Goal: Transaction & Acquisition: Purchase product/service

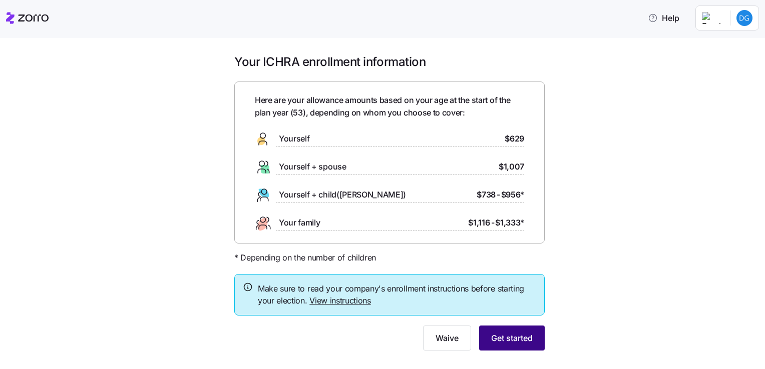
click at [525, 341] on span "Get started" at bounding box center [512, 338] width 42 height 12
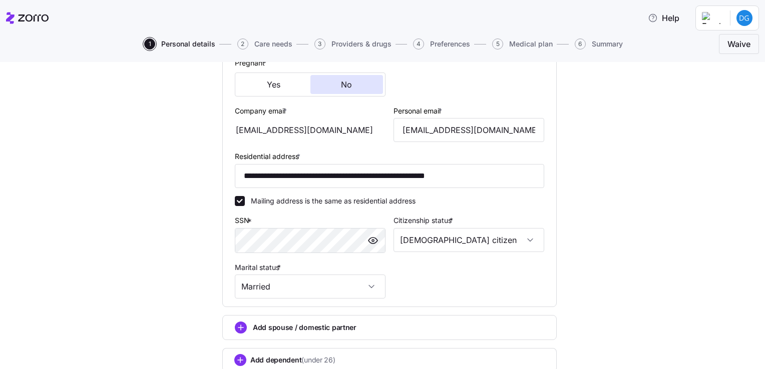
scroll to position [320, 0]
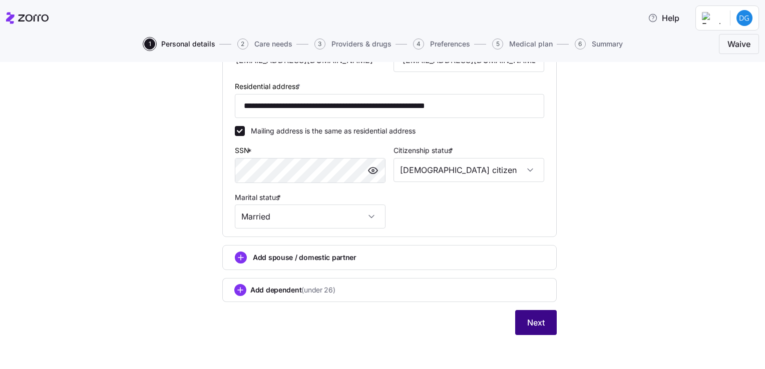
click at [548, 327] on button "Next" at bounding box center [536, 322] width 42 height 25
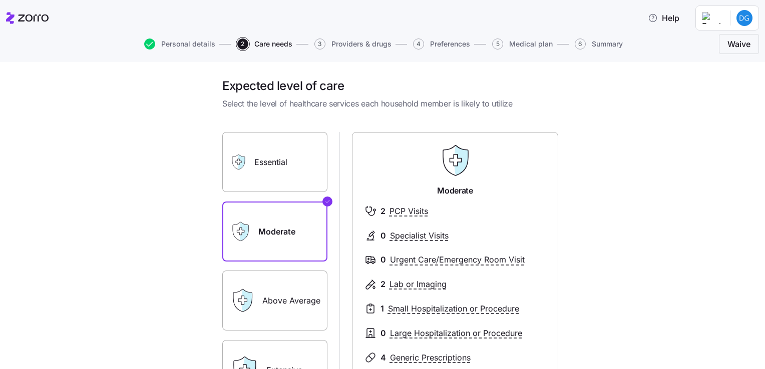
click at [263, 171] on label "Essential" at bounding box center [274, 162] width 105 height 60
click at [0, 0] on input "Essential" at bounding box center [0, 0] width 0 height 0
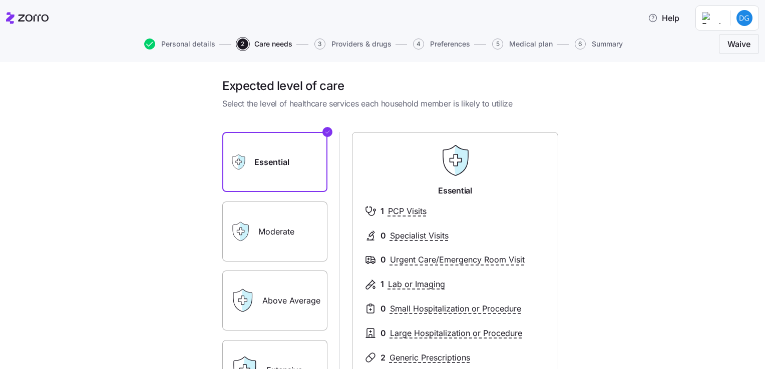
scroll to position [50, 0]
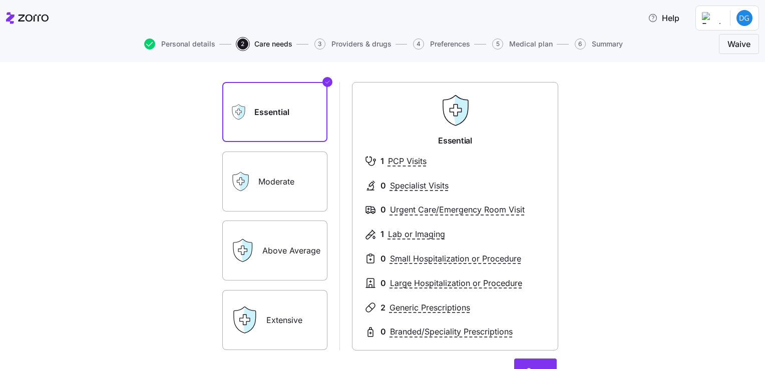
click at [286, 189] on label "Moderate" at bounding box center [274, 182] width 105 height 60
click at [0, 0] on input "Moderate" at bounding box center [0, 0] width 0 height 0
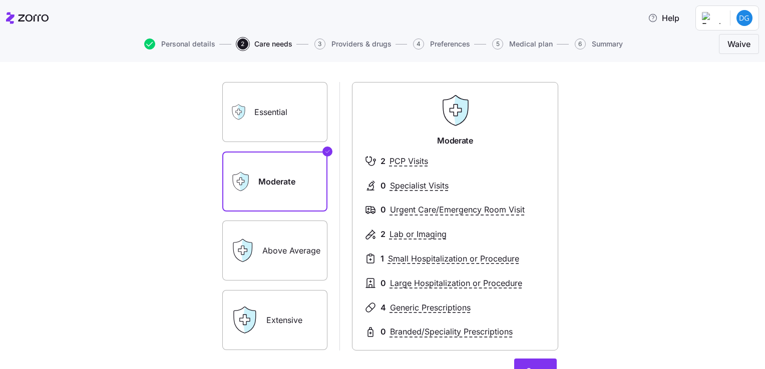
scroll to position [100, 0]
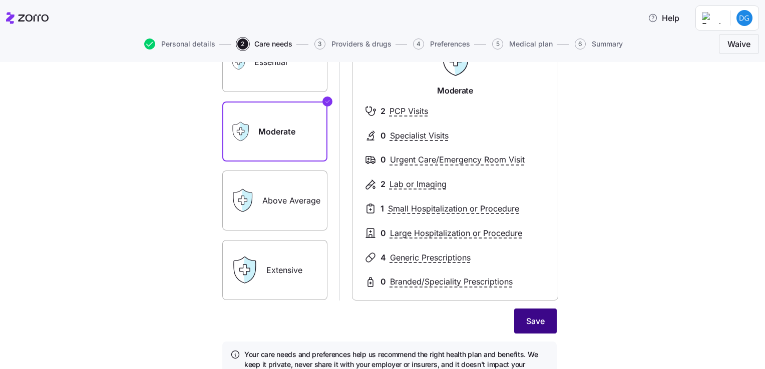
click at [514, 329] on button "Save" at bounding box center [535, 321] width 43 height 25
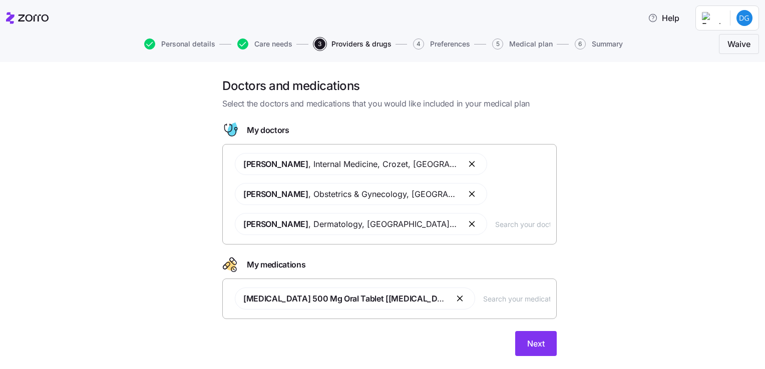
click at [454, 297] on button "button" at bounding box center [460, 299] width 12 height 12
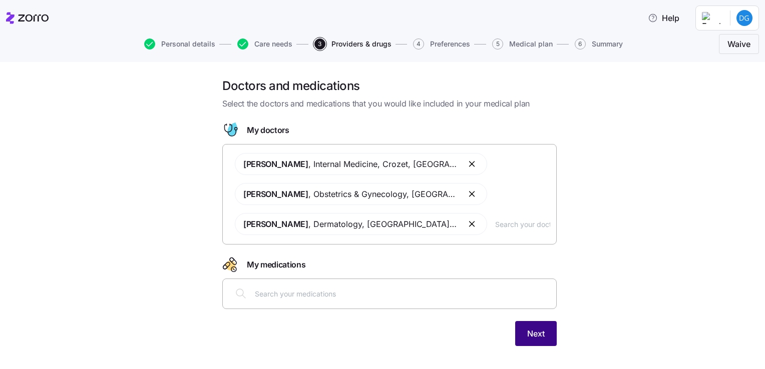
click at [535, 337] on span "Next" at bounding box center [536, 334] width 18 height 12
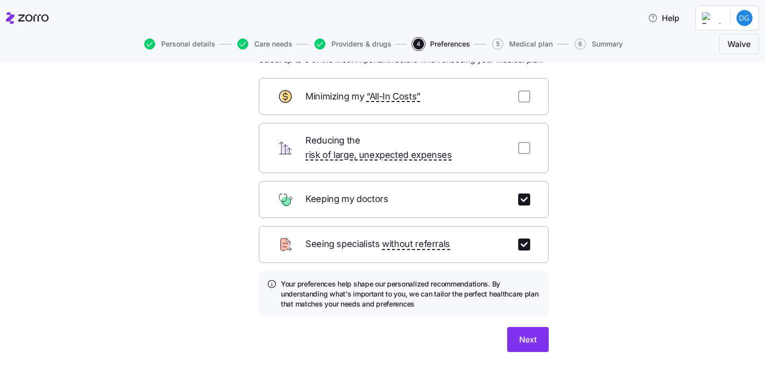
scroll to position [62, 0]
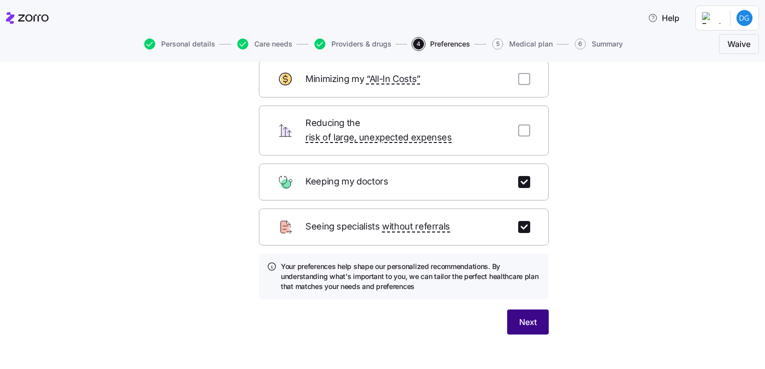
click at [508, 310] on button "Next" at bounding box center [528, 322] width 42 height 25
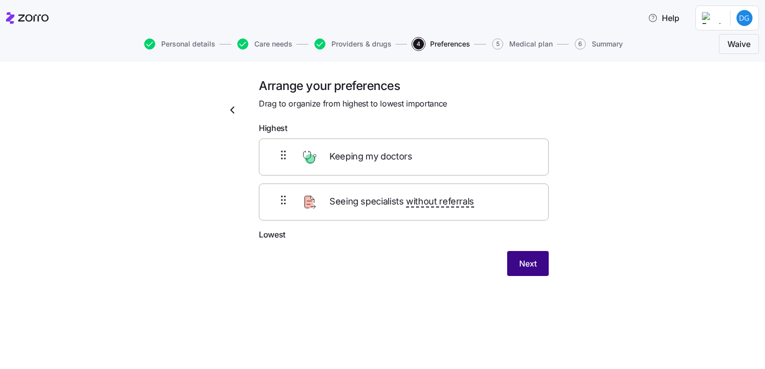
scroll to position [0, 0]
click at [528, 258] on span "Next" at bounding box center [528, 264] width 18 height 12
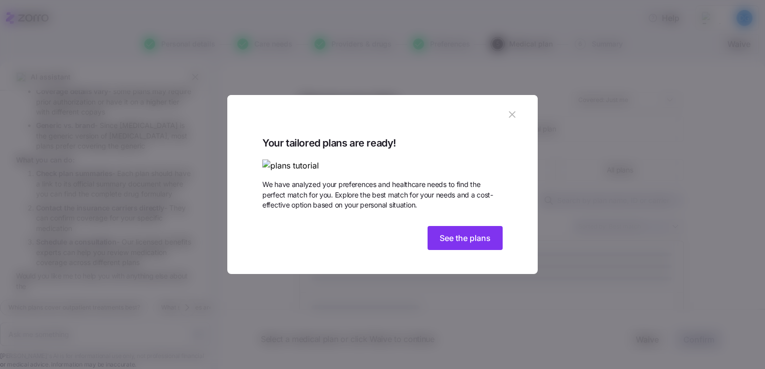
scroll to position [188, 0]
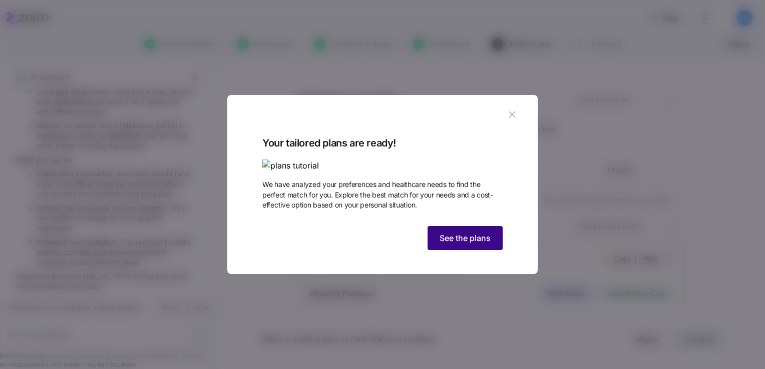
click at [450, 244] on span "See the plans" at bounding box center [464, 238] width 51 height 12
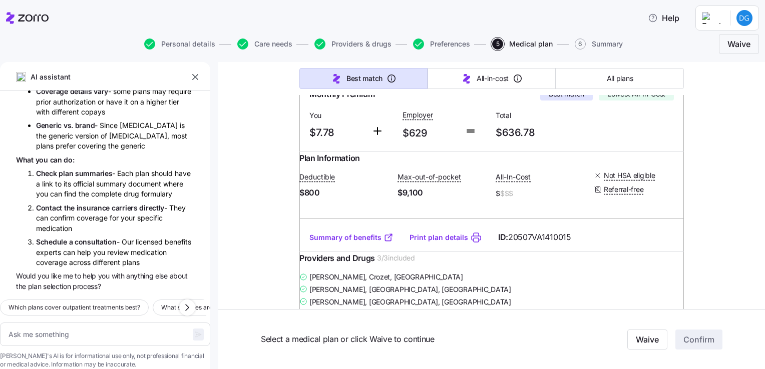
scroll to position [200, 0]
click at [321, 242] on link "Summary of benefits" at bounding box center [351, 237] width 84 height 10
click at [369, 242] on link "Summary of benefits" at bounding box center [351, 237] width 84 height 10
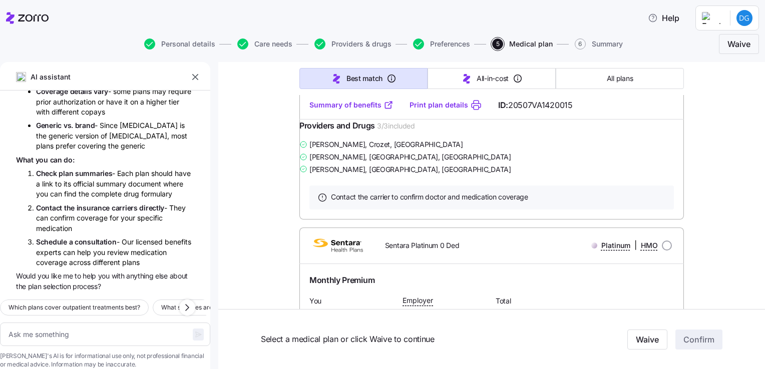
scroll to position [601, 0]
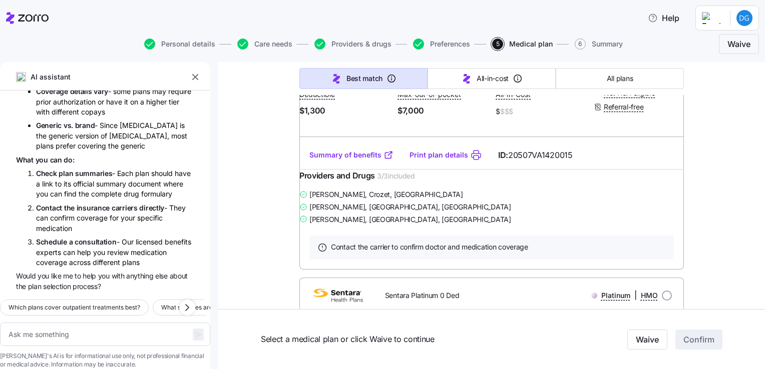
click at [326, 160] on link "Summary of benefits" at bounding box center [351, 155] width 84 height 10
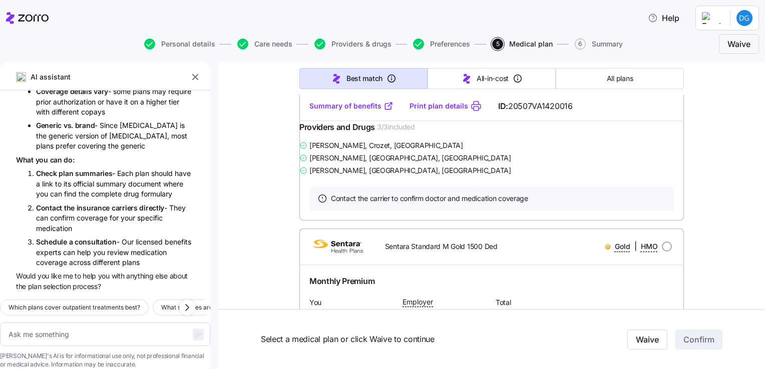
scroll to position [951, 0]
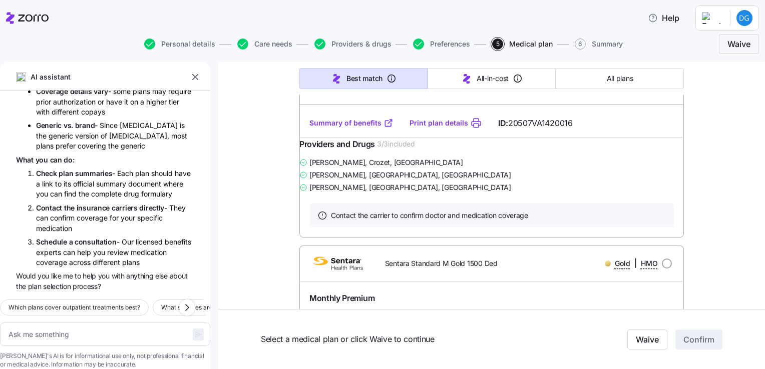
click at [343, 128] on link "Summary of benefits" at bounding box center [351, 123] width 84 height 10
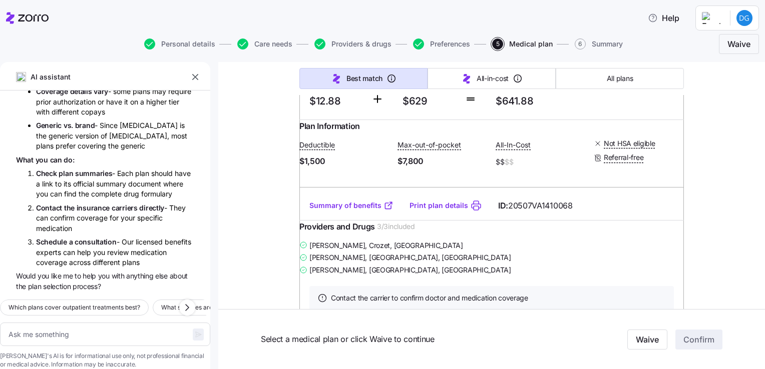
scroll to position [1201, 0]
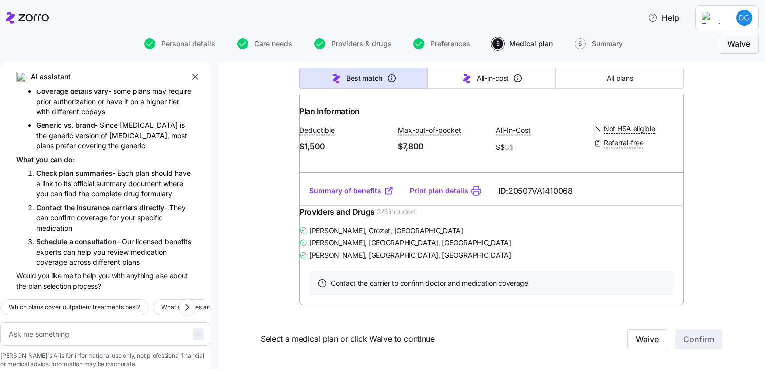
click at [334, 196] on link "Summary of benefits" at bounding box center [351, 191] width 84 height 10
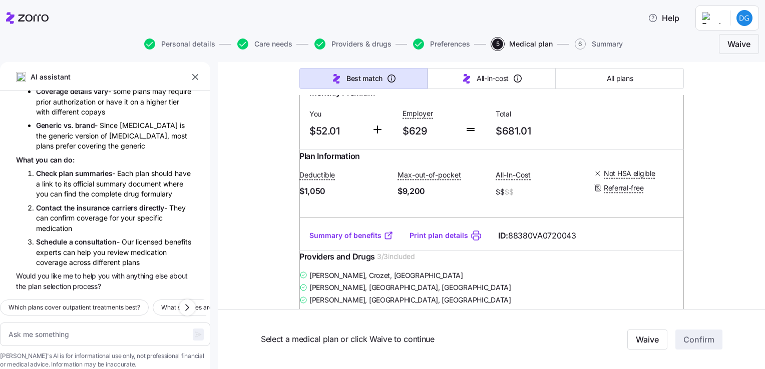
scroll to position [1501, 0]
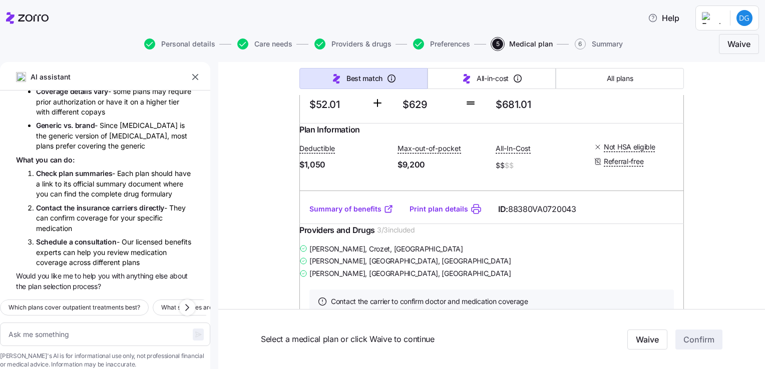
type textarea "x"
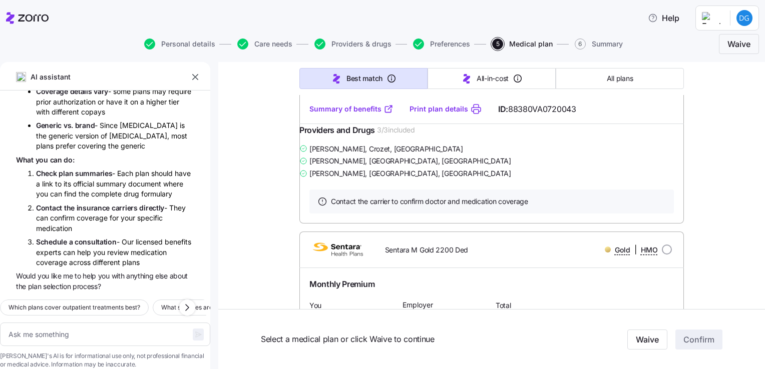
scroll to position [1551, 0]
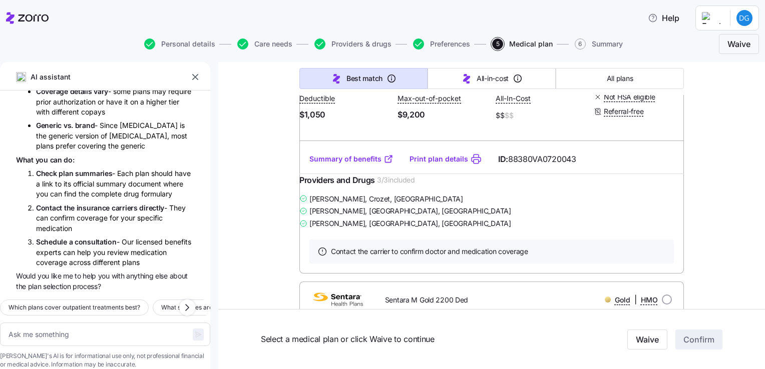
click at [343, 164] on link "Summary of benefits" at bounding box center [351, 159] width 84 height 10
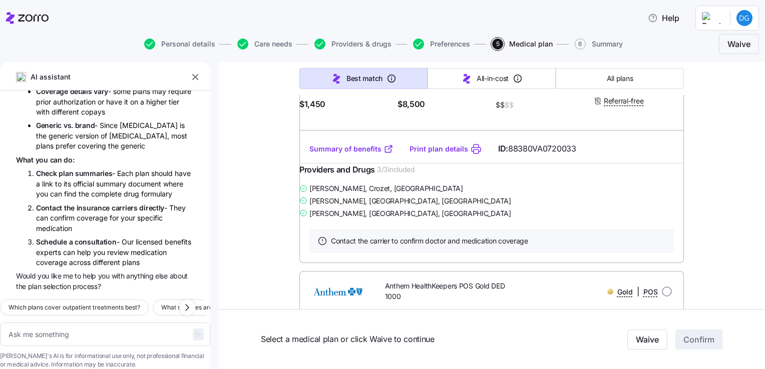
scroll to position [2252, 0]
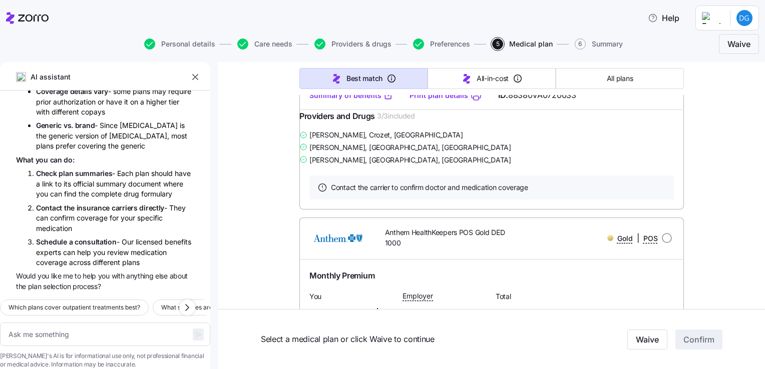
click at [341, 101] on link "Summary of benefits" at bounding box center [351, 96] width 84 height 10
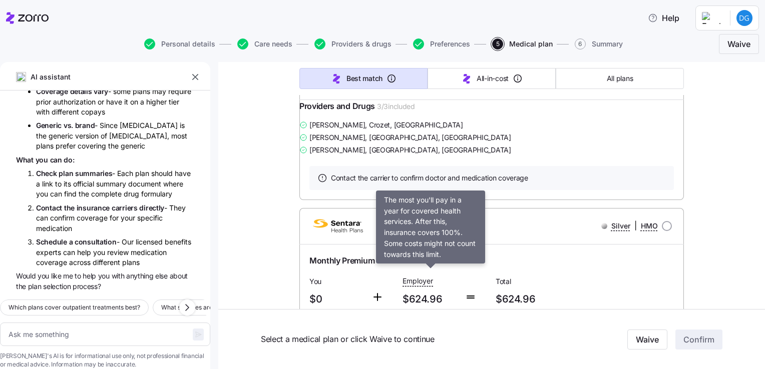
scroll to position [2602, 0]
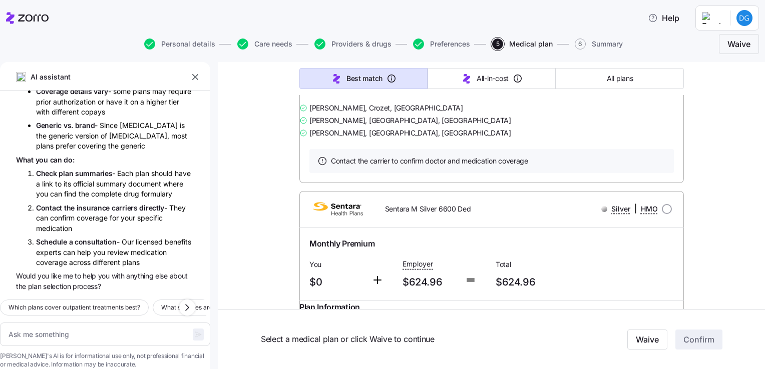
click at [345, 74] on link "Summary of benefits" at bounding box center [351, 69] width 84 height 10
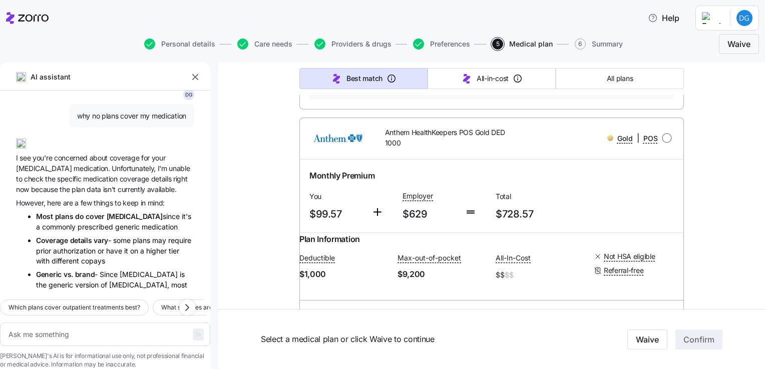
scroll to position [0, 0]
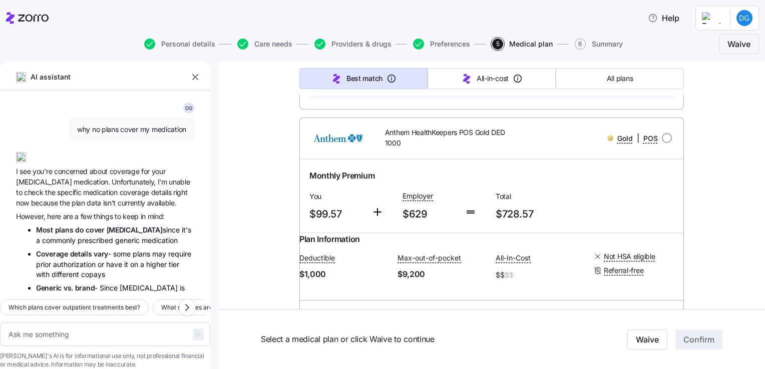
click at [195, 78] on icon "button" at bounding box center [195, 77] width 10 height 10
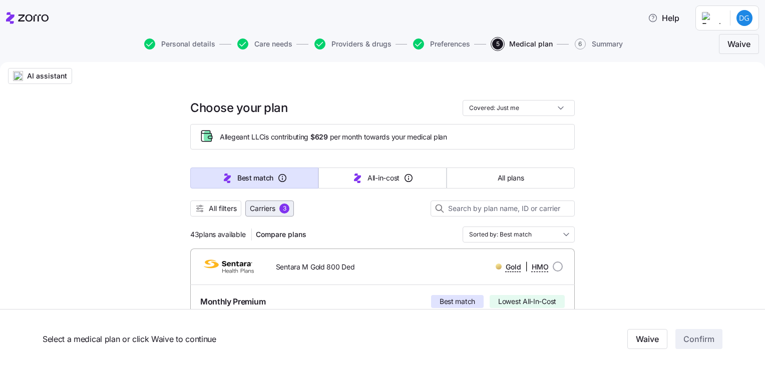
click at [268, 209] on span "Carriers" at bounding box center [263, 209] width 26 height 10
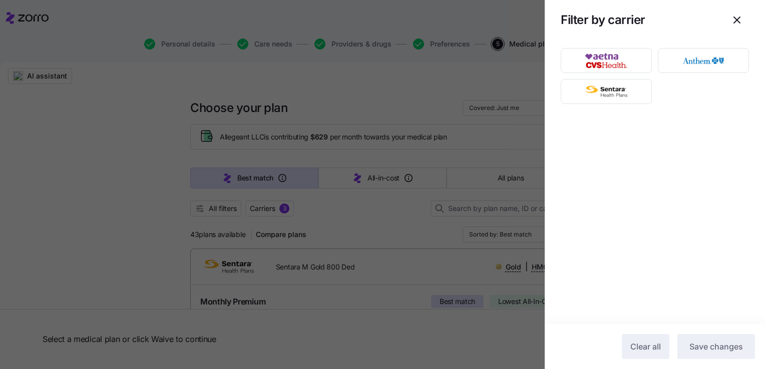
click at [669, 144] on div at bounding box center [654, 182] width 220 height 284
click at [683, 64] on img "button" at bounding box center [704, 61] width 74 height 20
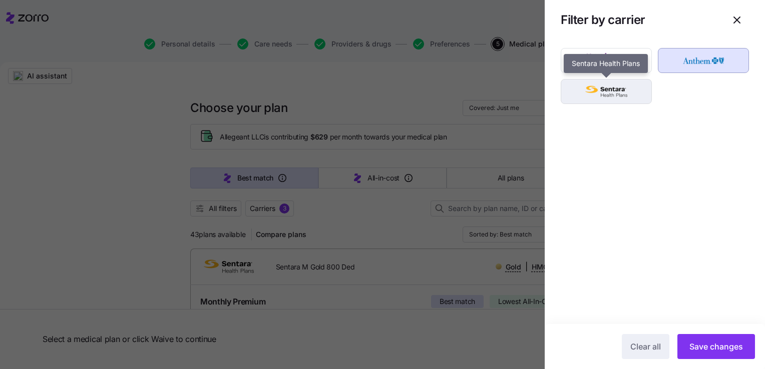
click at [642, 91] on img "button" at bounding box center [606, 92] width 74 height 20
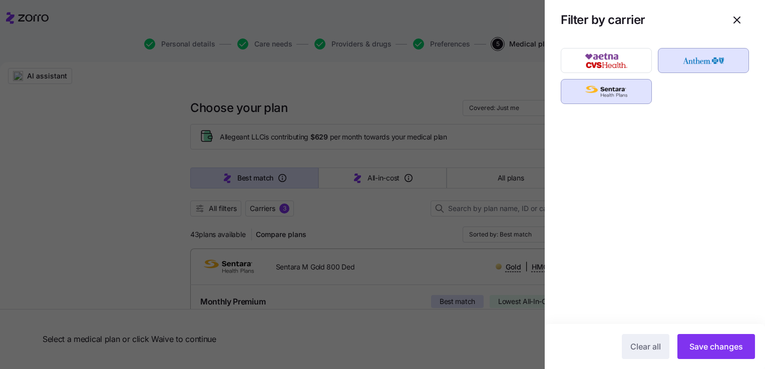
click at [729, 351] on span "Save changes" at bounding box center [716, 347] width 54 height 12
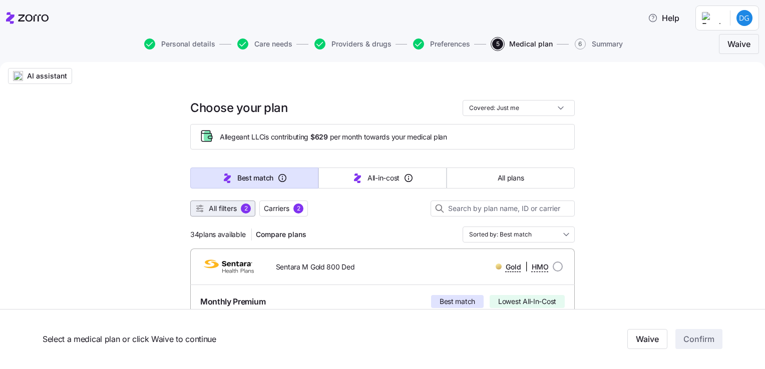
click at [200, 211] on icon "button" at bounding box center [200, 209] width 10 height 10
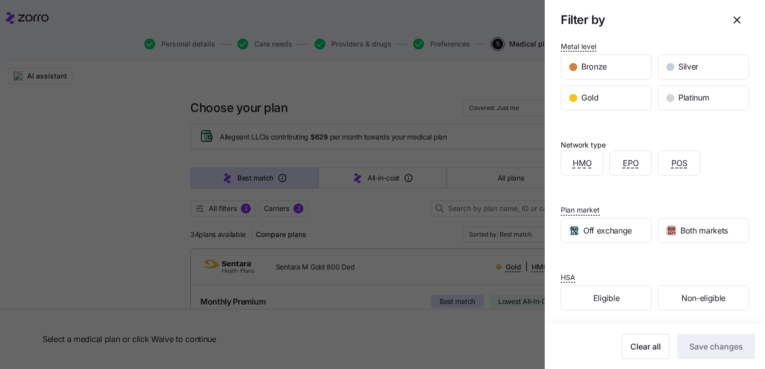
scroll to position [106, 0]
click at [731, 21] on icon "button" at bounding box center [737, 20] width 12 height 12
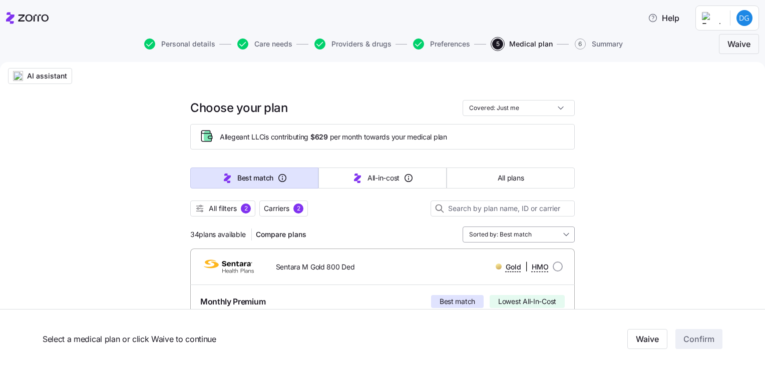
click at [490, 232] on input "Sorted by: Best match" at bounding box center [518, 235] width 112 height 16
click at [397, 211] on div "All filters 2 Carriers 2" at bounding box center [382, 209] width 384 height 16
click at [563, 235] on input "Sorted by: Best match" at bounding box center [518, 235] width 112 height 16
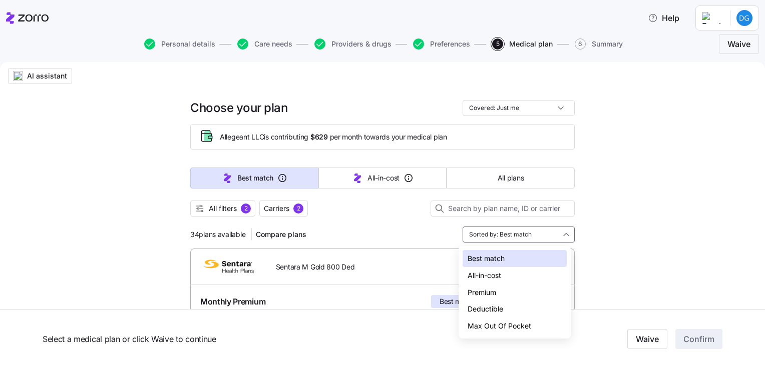
click at [509, 309] on div "Deductible" at bounding box center [514, 309] width 104 height 17
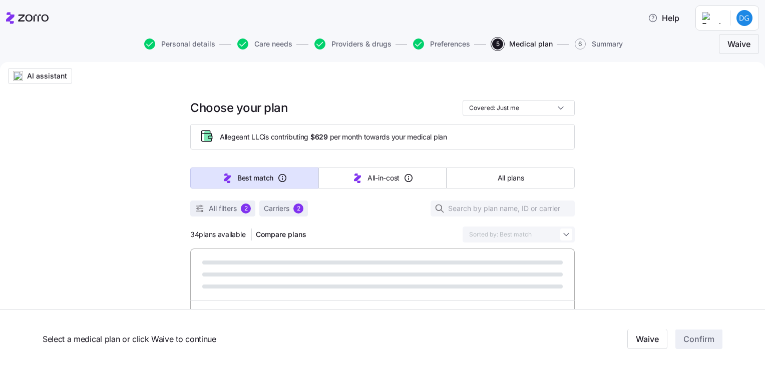
type input "Sorted by: Deductible"
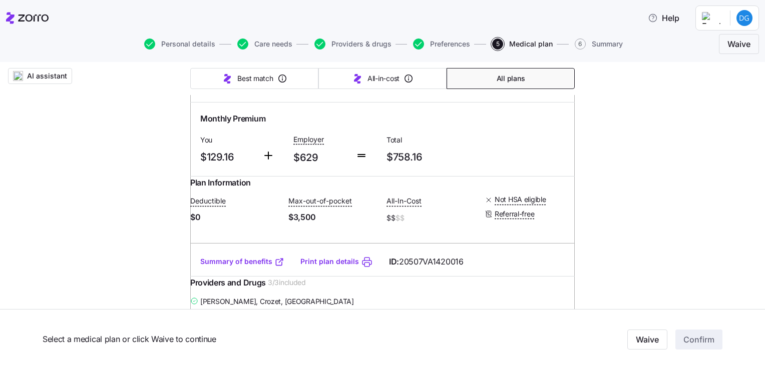
scroll to position [200, 0]
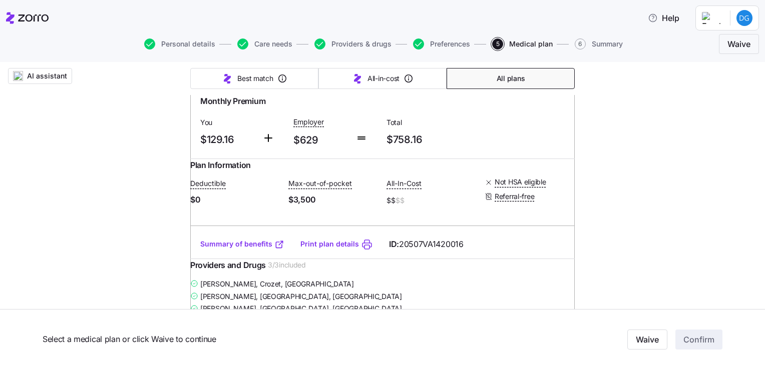
click at [236, 249] on link "Summary of benefits" at bounding box center [242, 244] width 84 height 10
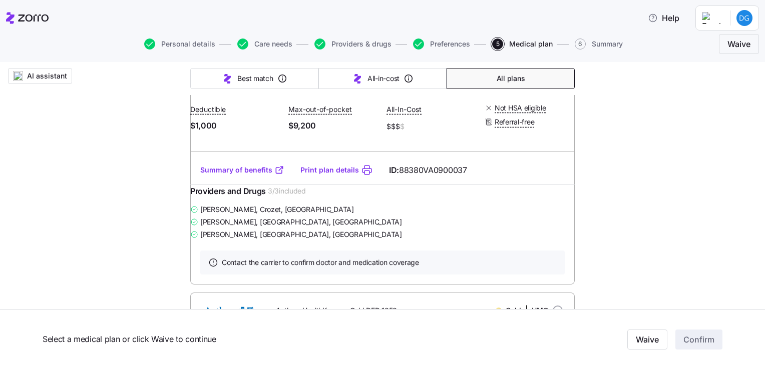
scroll to position [901, 0]
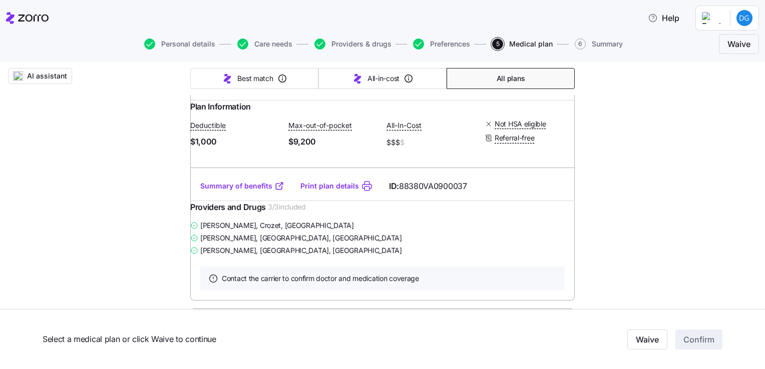
click at [236, 191] on link "Summary of benefits" at bounding box center [242, 186] width 84 height 10
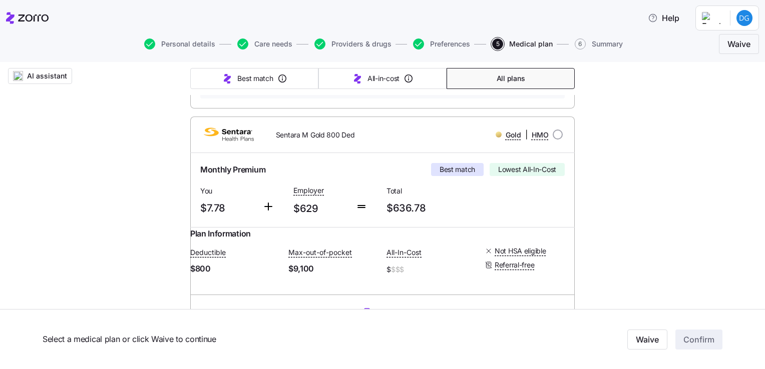
scroll to position [500, 0]
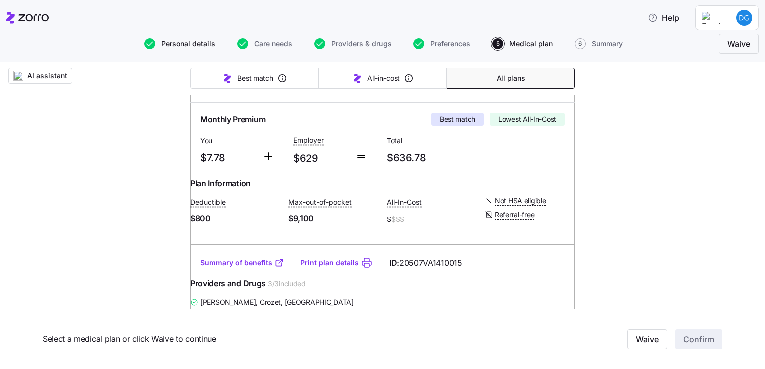
click at [162, 47] on span "Personal details" at bounding box center [188, 44] width 54 height 7
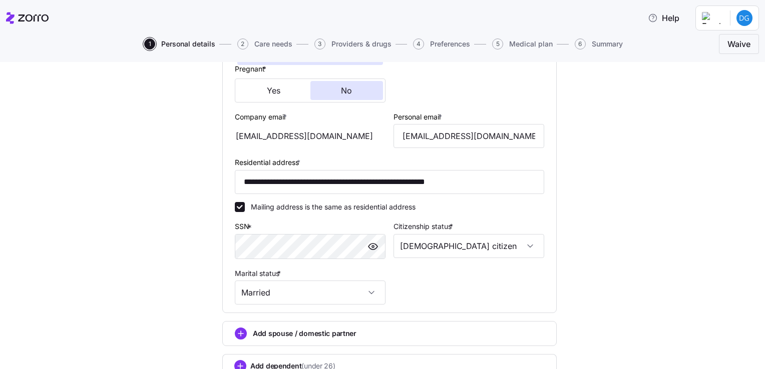
scroll to position [320, 0]
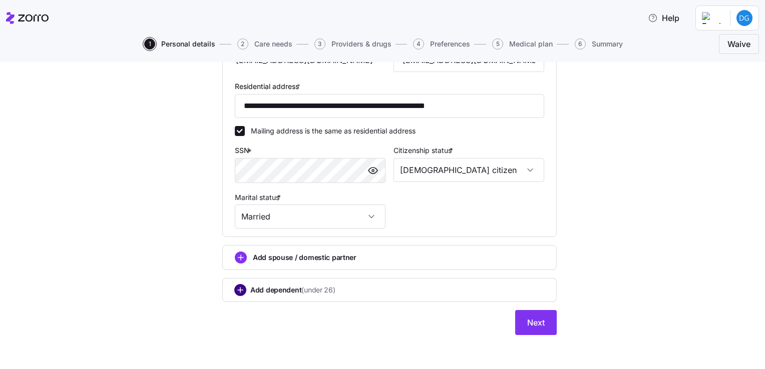
click at [235, 286] on circle "add icon" at bounding box center [240, 290] width 11 height 11
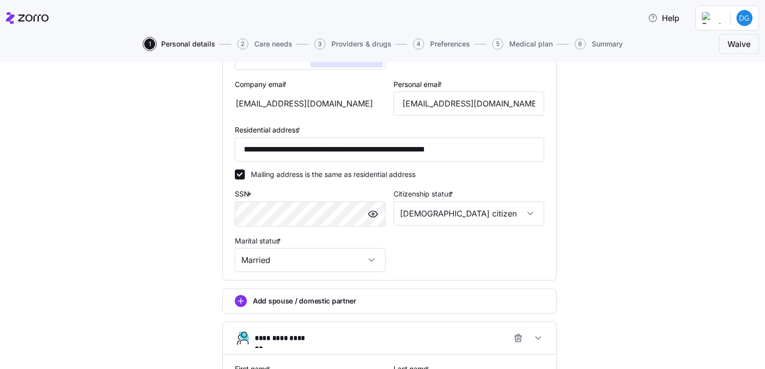
scroll to position [300, 0]
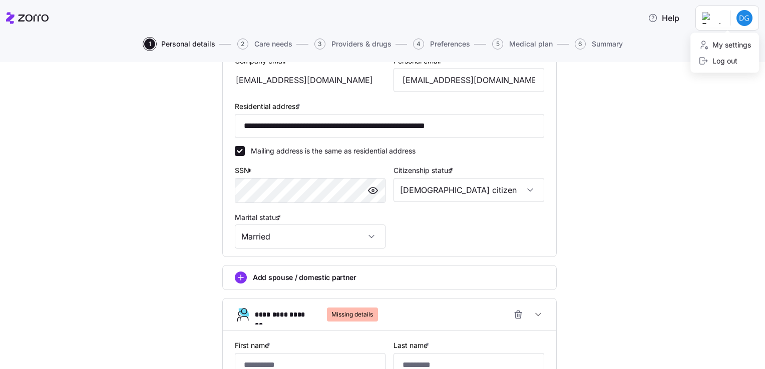
click at [740, 17] on html "**********" at bounding box center [382, 181] width 765 height 363
click at [728, 64] on div "Log out" at bounding box center [717, 61] width 39 height 11
